Goal: Task Accomplishment & Management: Complete application form

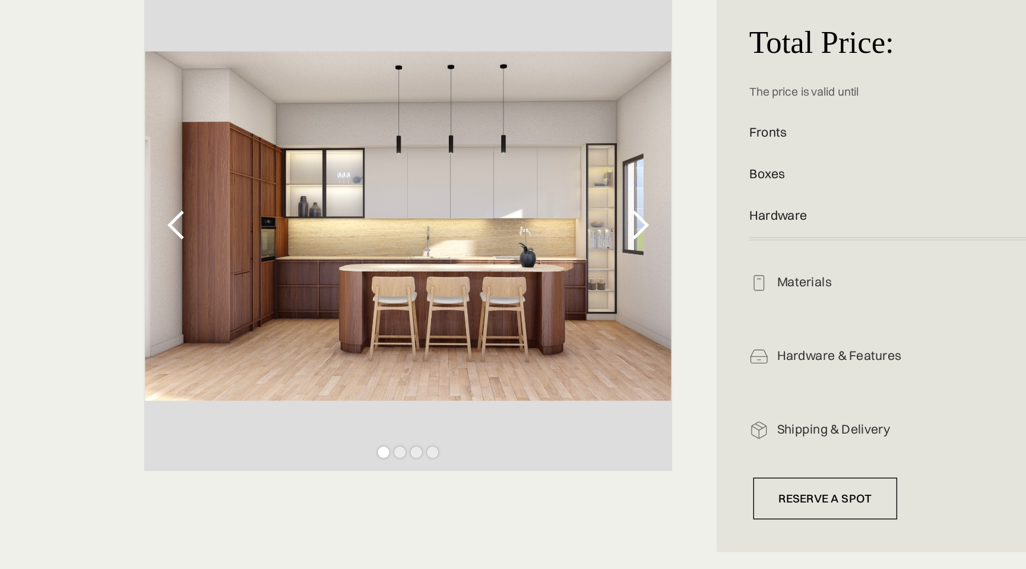
click at [462, 312] on div "next slide" at bounding box center [464, 318] width 24 height 24
